Goal: Information Seeking & Learning: Learn about a topic

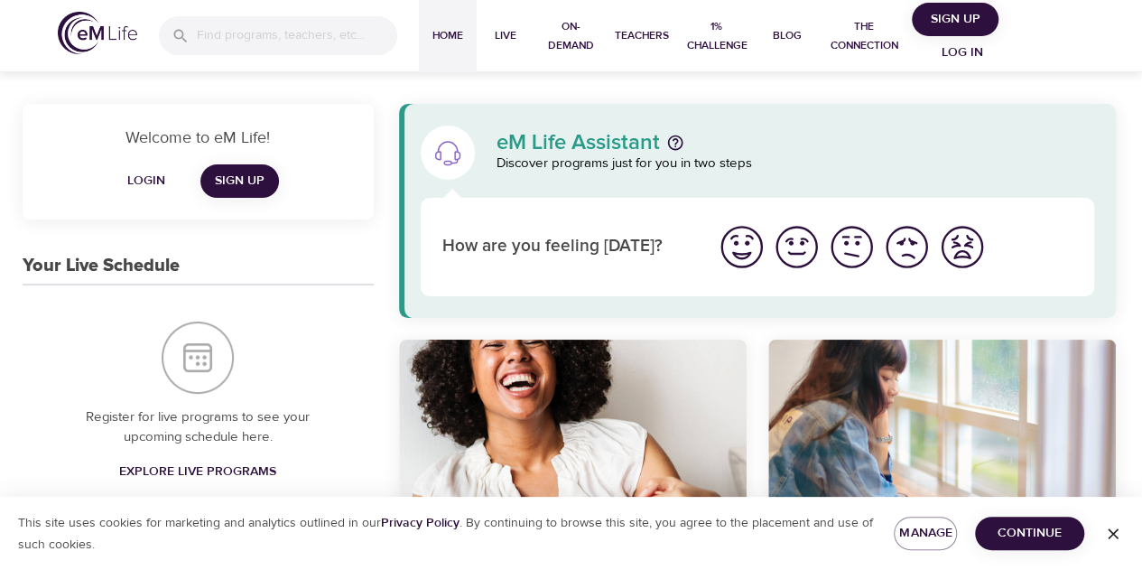
click at [809, 248] on img "I'm feeling good" at bounding box center [797, 247] width 50 height 50
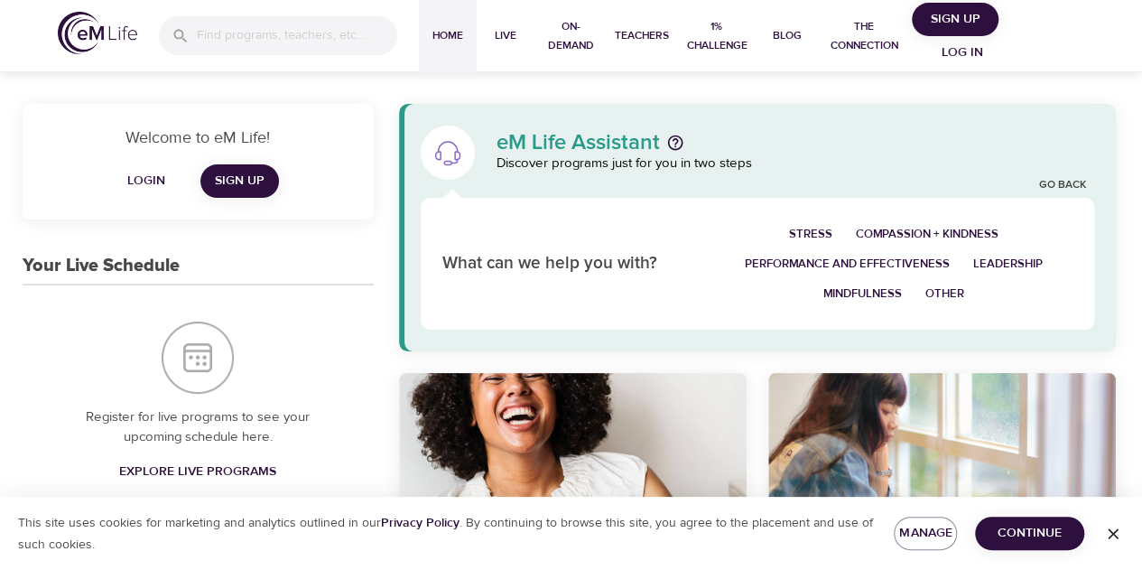
click at [896, 283] on span "Mindfulness" at bounding box center [862, 293] width 79 height 21
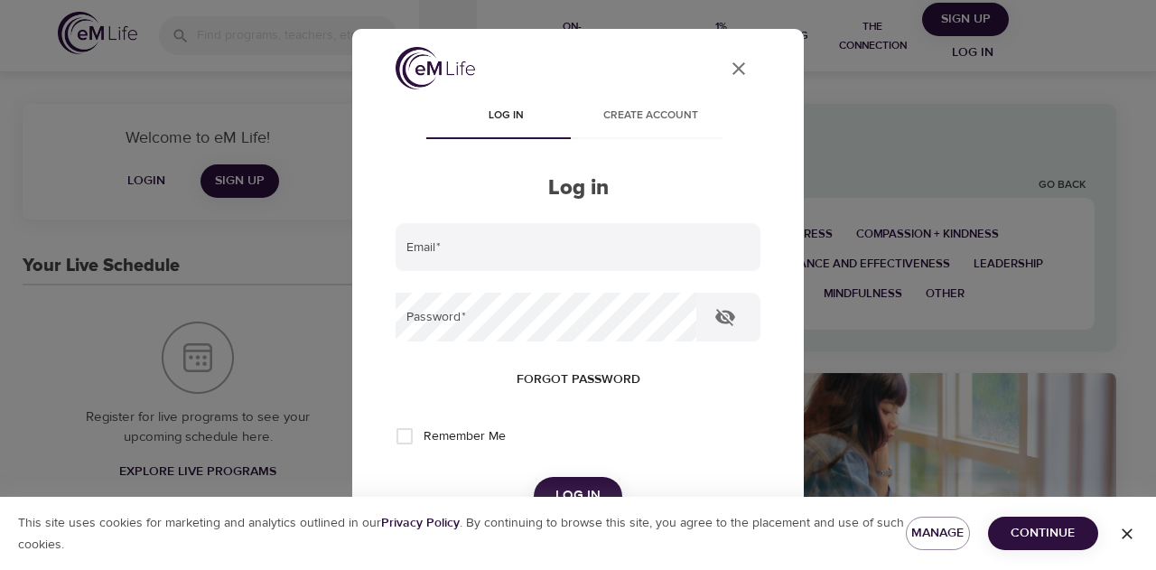
type input "[EMAIL_ADDRESS][DOMAIN_NAME]"
click at [730, 67] on icon "User Profile" at bounding box center [739, 69] width 22 height 22
